Goal: Find specific page/section: Find specific page/section

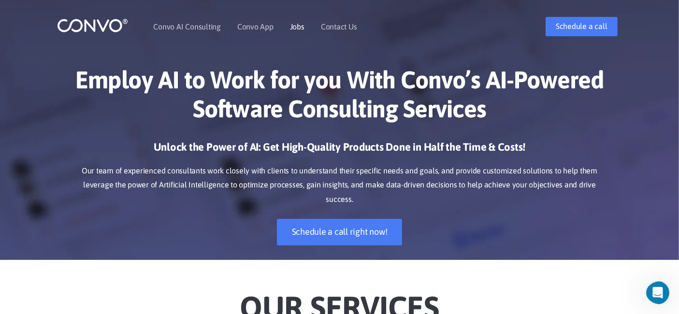
click at [296, 27] on link "Jobs" at bounding box center [297, 27] width 14 height 8
